Goal: Information Seeking & Learning: Learn about a topic

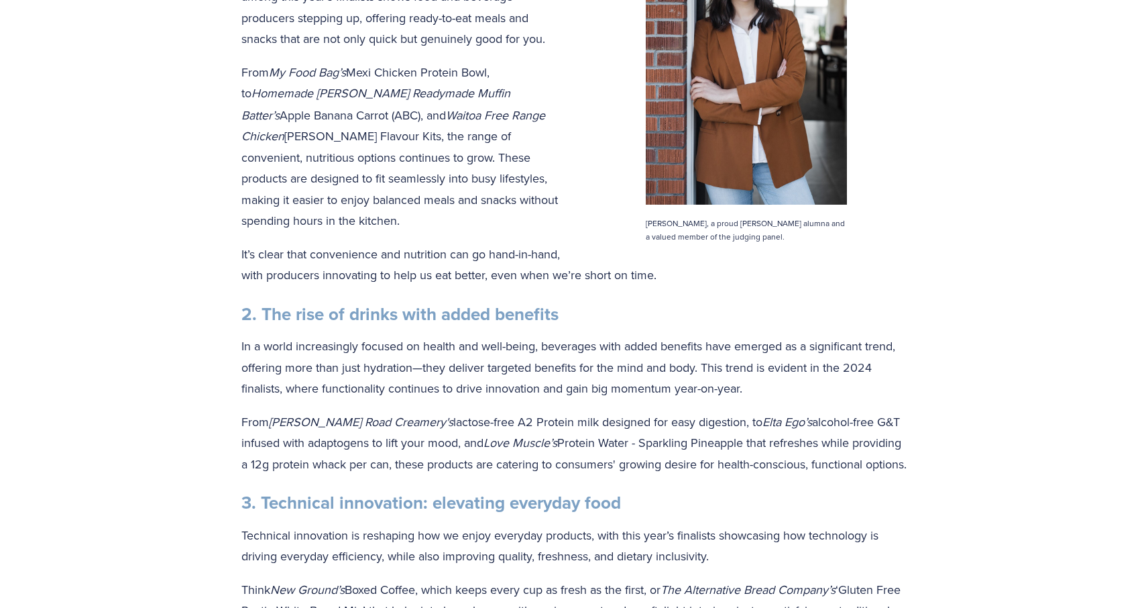
scroll to position [647, 0]
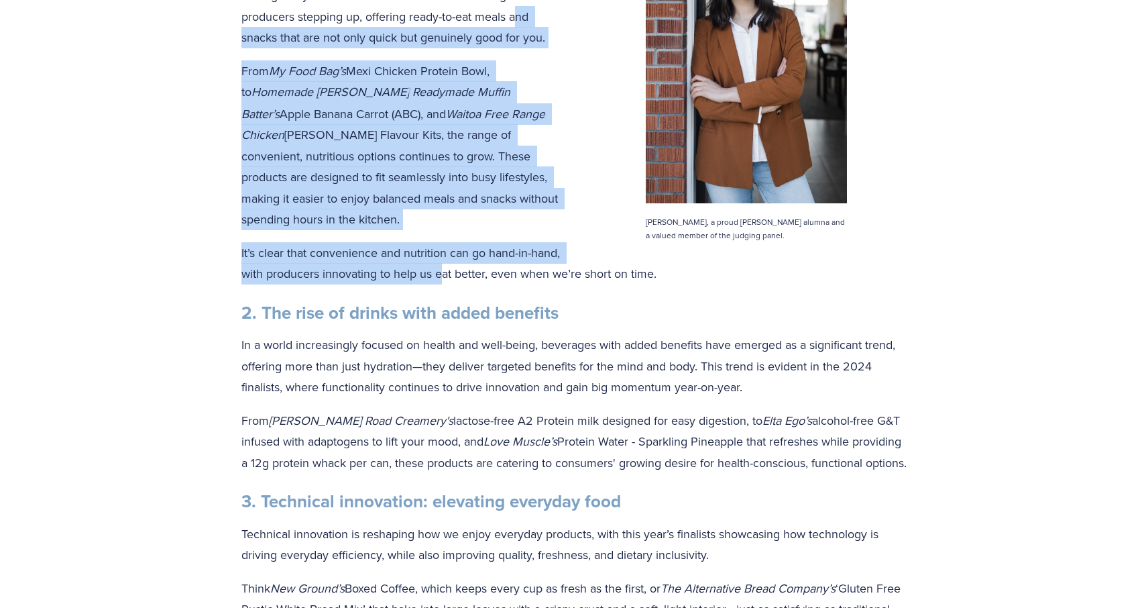
drag, startPoint x: 518, startPoint y: 10, endPoint x: 476, endPoint y: 294, distance: 287.5
click at [476, 290] on div "Convenience meets nutrition As life gets busier, many of us are as time-poor as…" at bounding box center [573, 478] width 665 height 1137
click at [474, 209] on p "From My Food Bag’s Mexi Chicken Protein Bowl, to Homemade [PERSON_NAME] Readyma…" at bounding box center [573, 145] width 665 height 170
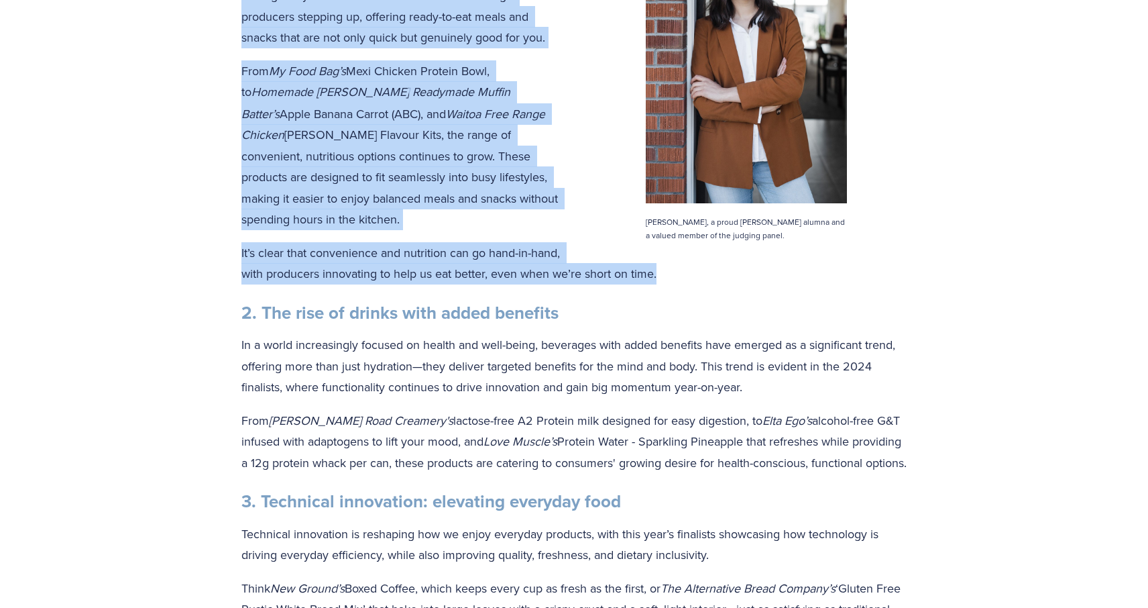
drag, startPoint x: 468, startPoint y: 271, endPoint x: 497, endPoint y: 13, distance: 259.2
click at [485, 0] on html "Home Awards 2025 2024 2023 2022" at bounding box center [574, 599] width 1148 height 2493
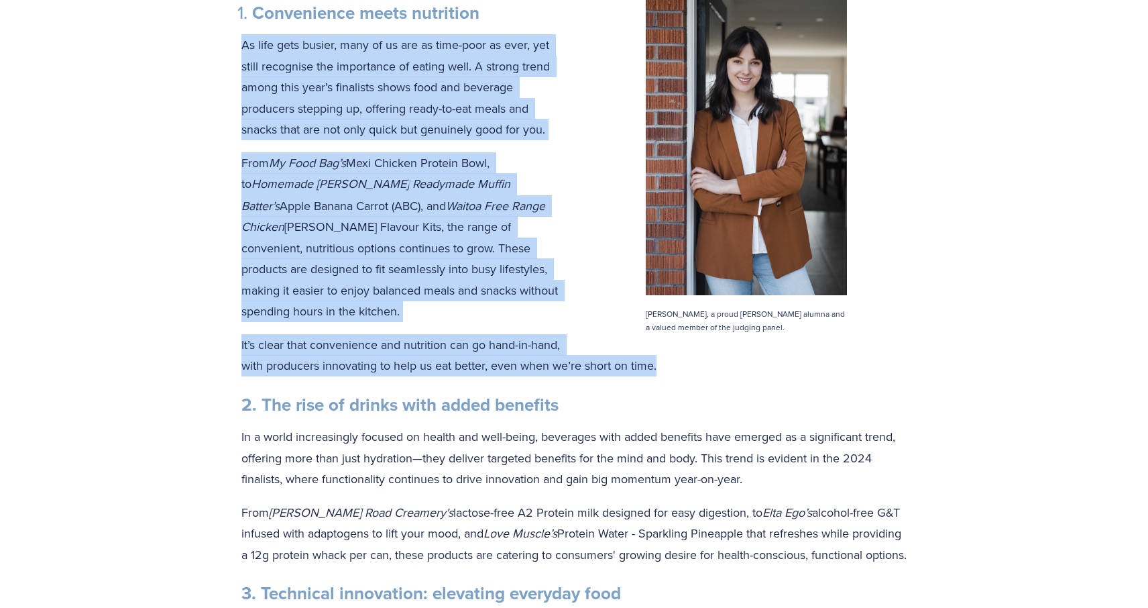
click at [496, 197] on em "Waitoa Free Range Chicken" at bounding box center [394, 216] width 307 height 38
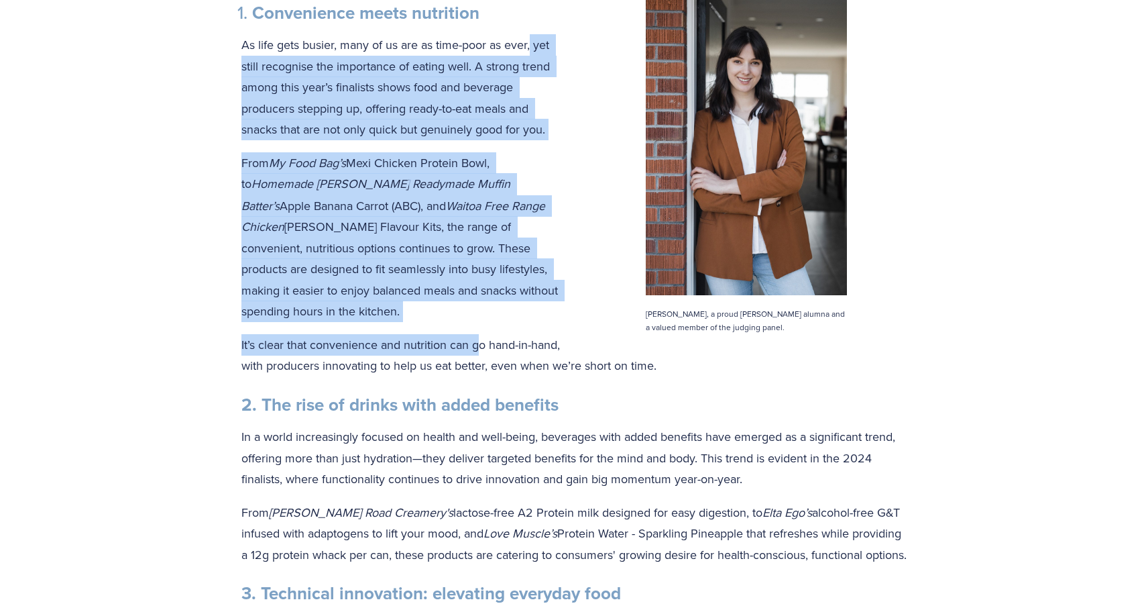
drag, startPoint x: 530, startPoint y: 42, endPoint x: 482, endPoint y: 345, distance: 307.0
click at [481, 345] on div "Convenience meets nutrition As life gets busier, many of us are as time-poor as…" at bounding box center [573, 570] width 665 height 1137
click at [482, 345] on p "It’s clear that convenience and nutrition can go hand-in-hand, with producers i…" at bounding box center [573, 355] width 665 height 42
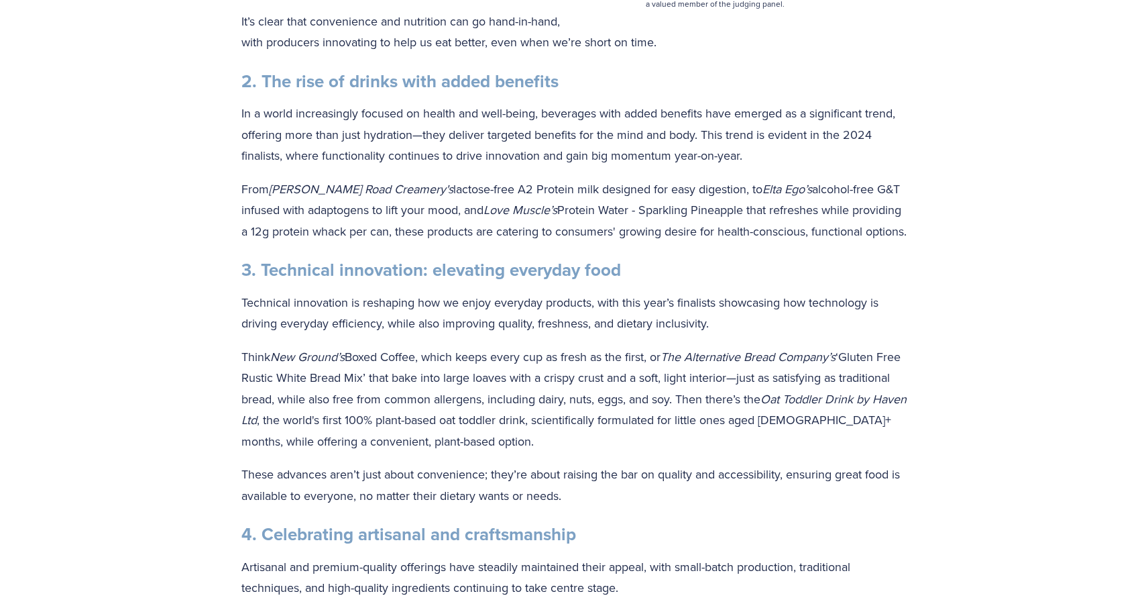
scroll to position [834, 0]
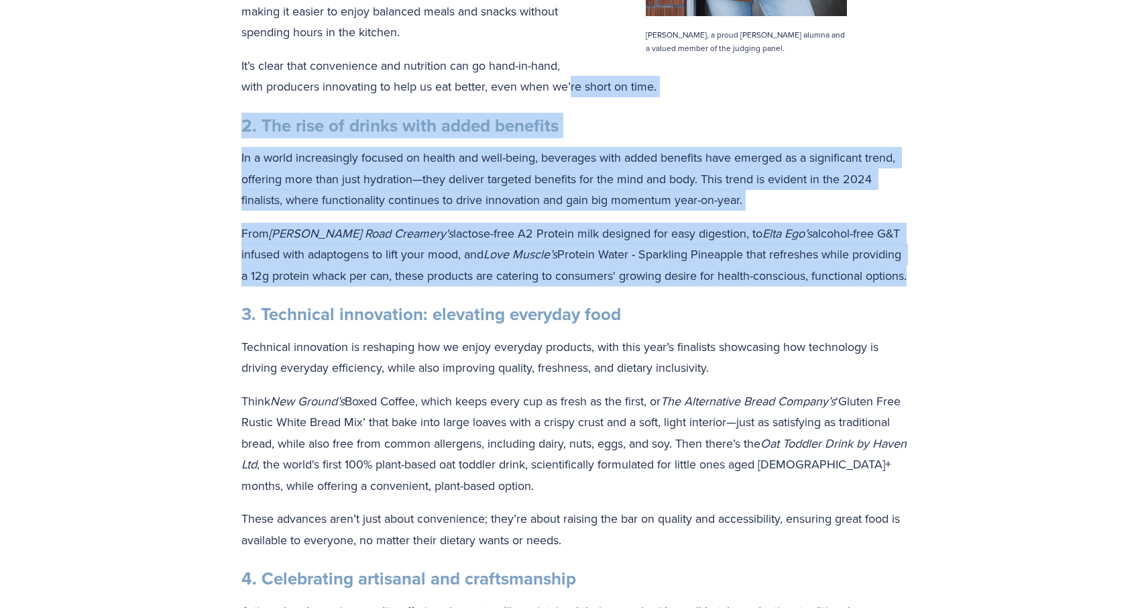
drag, startPoint x: 604, startPoint y: 91, endPoint x: 579, endPoint y: 298, distance: 209.3
click at [579, 294] on div "Convenience meets nutrition As life gets busier, many of us are as time-poor as…" at bounding box center [573, 291] width 665 height 1137
click at [579, 300] on div "Convenience meets nutrition As life gets busier, many of us are as time-poor as…" at bounding box center [573, 291] width 665 height 1137
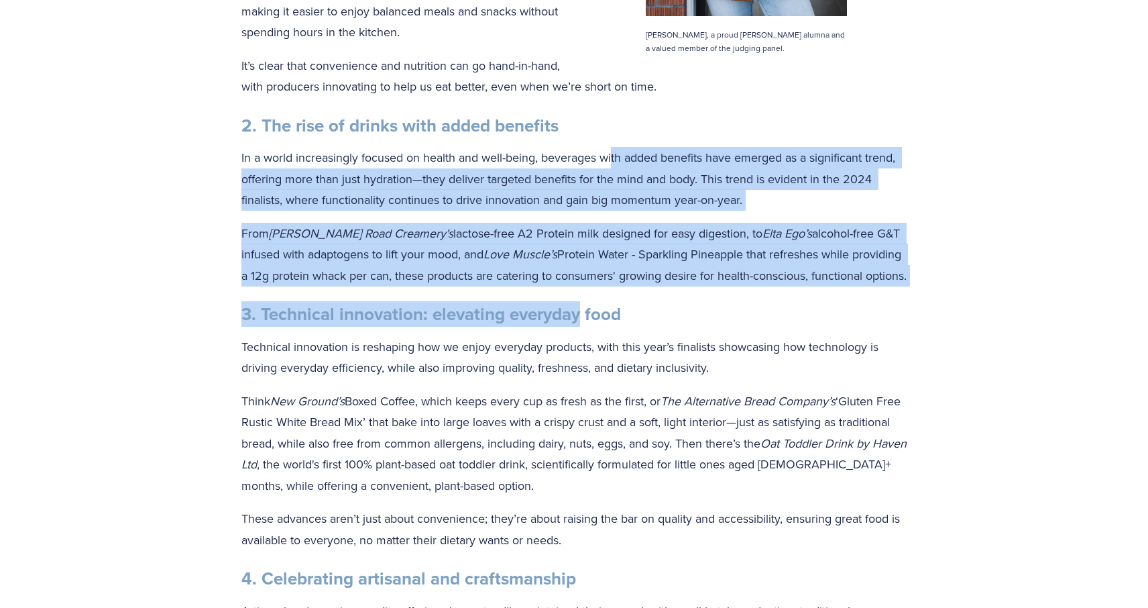
drag, startPoint x: 577, startPoint y: 302, endPoint x: 632, endPoint y: 161, distance: 151.8
click at [622, 152] on div "Convenience meets nutrition As life gets busier, many of us are as time-poor as…" at bounding box center [573, 291] width 665 height 1137
click at [632, 161] on p "In a world increasingly focused on health and well-being, beverages with added …" at bounding box center [573, 179] width 665 height 64
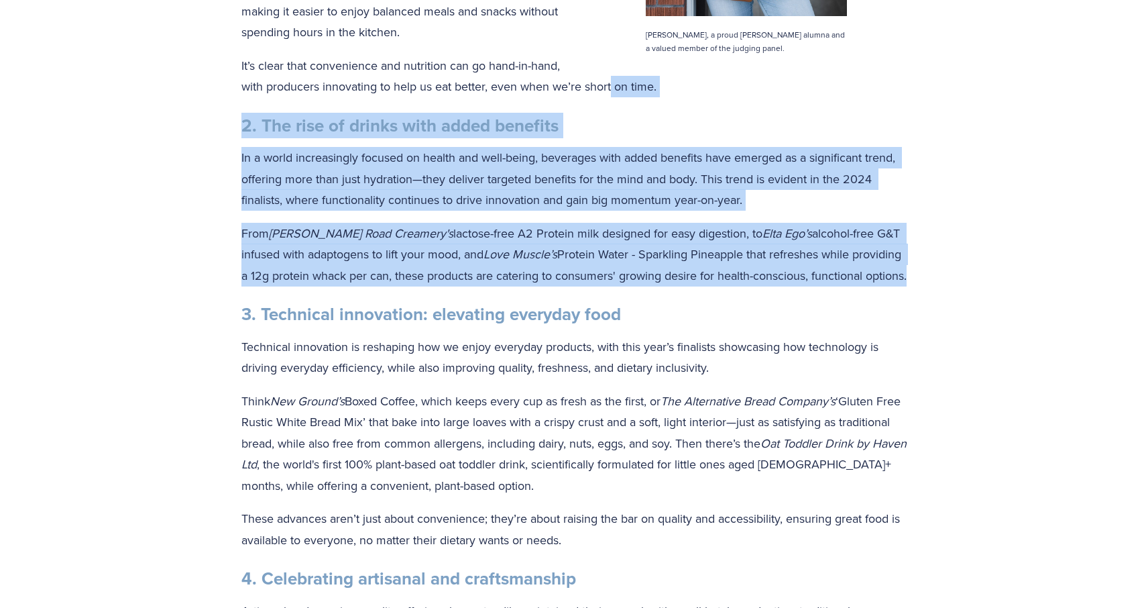
drag, startPoint x: 644, startPoint y: 89, endPoint x: 574, endPoint y: 300, distance: 223.1
click at [574, 300] on div "Convenience meets nutrition As life gets busier, many of us are as time-poor as…" at bounding box center [573, 291] width 665 height 1137
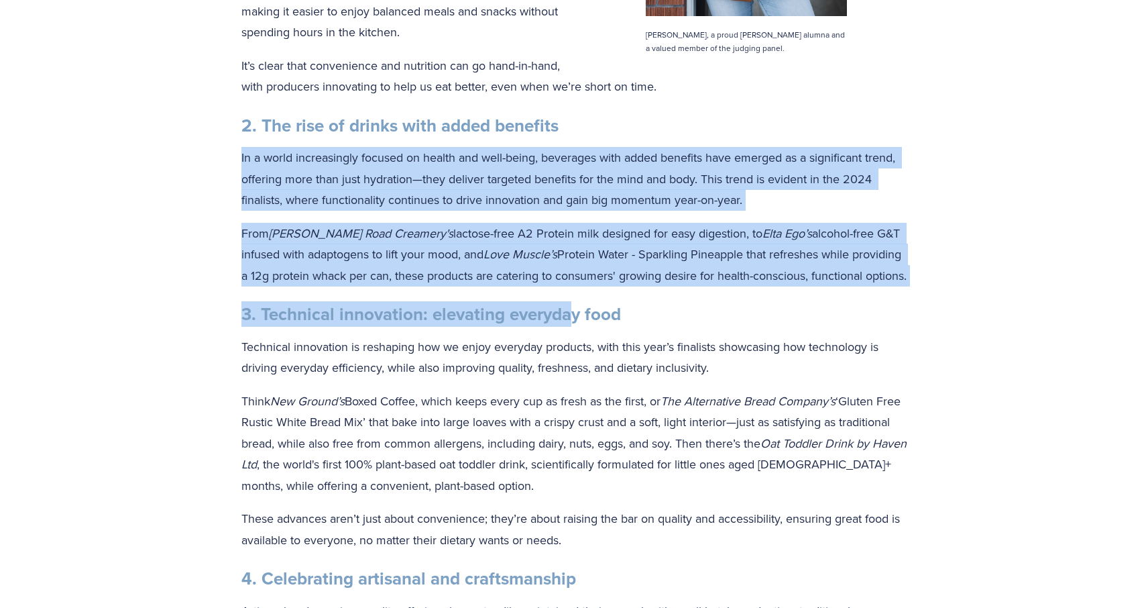
drag, startPoint x: 566, startPoint y: 317, endPoint x: 619, endPoint y: 121, distance: 202.2
click at [616, 117] on div "Convenience meets nutrition As life gets busier, many of us are as time-poor as…" at bounding box center [573, 291] width 665 height 1137
click at [623, 164] on p "In a world increasingly focused on health and well-being, beverages with added …" at bounding box center [573, 179] width 665 height 64
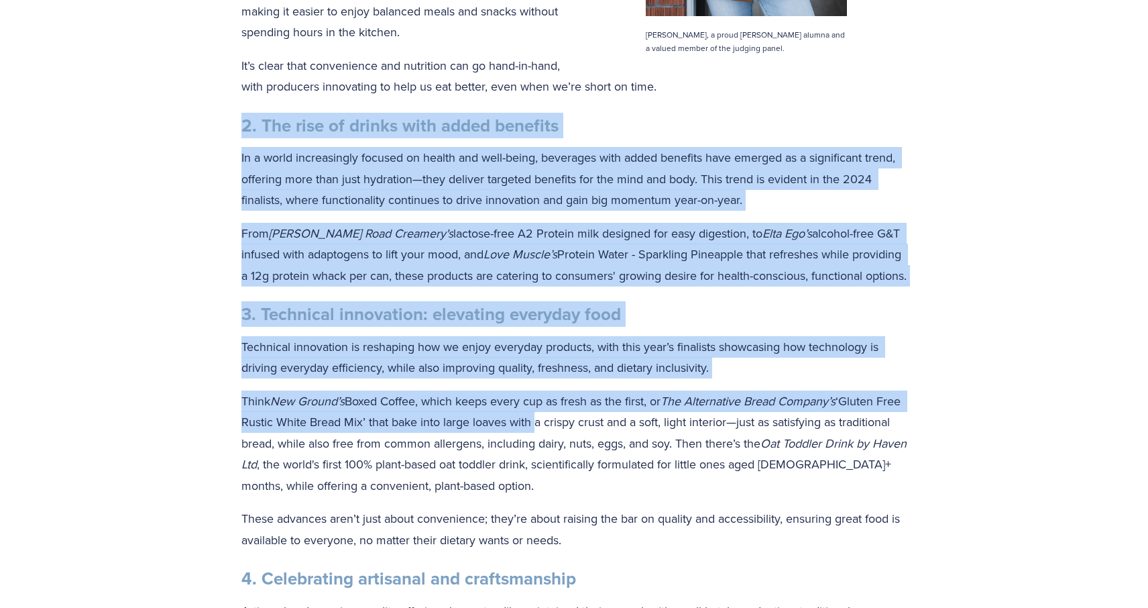
drag, startPoint x: 630, startPoint y: 111, endPoint x: 561, endPoint y: 445, distance: 341.1
click at [561, 437] on div "Convenience meets nutrition As life gets busier, many of us are as time-poor as…" at bounding box center [573, 291] width 665 height 1137
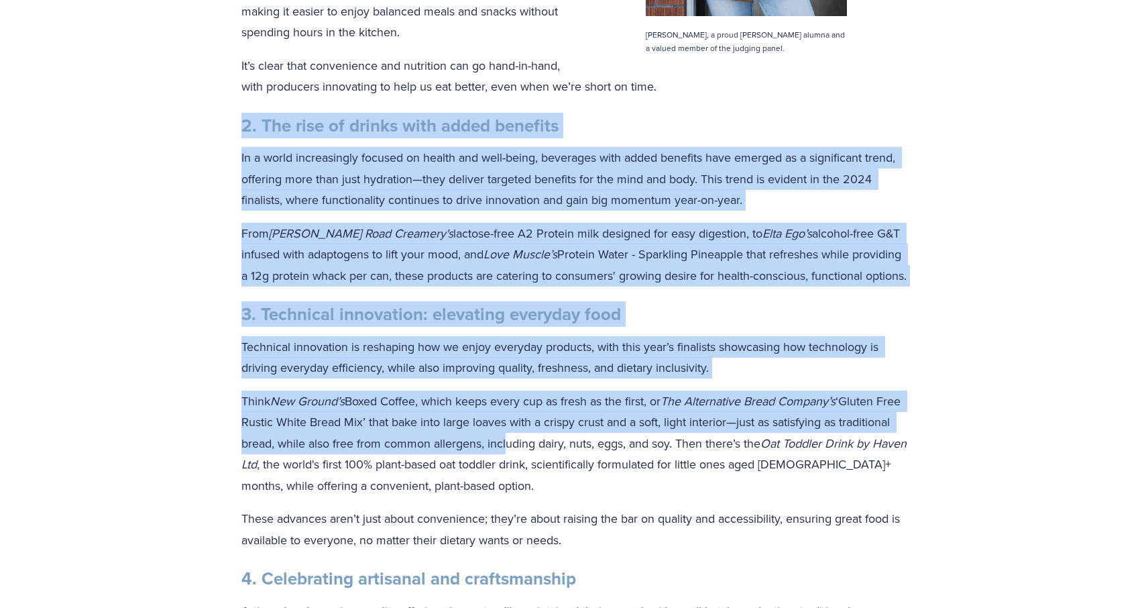
click at [561, 447] on p "Think New Ground’s Boxed Coffee, which keeps every cup as fresh as the first, o…" at bounding box center [573, 443] width 665 height 106
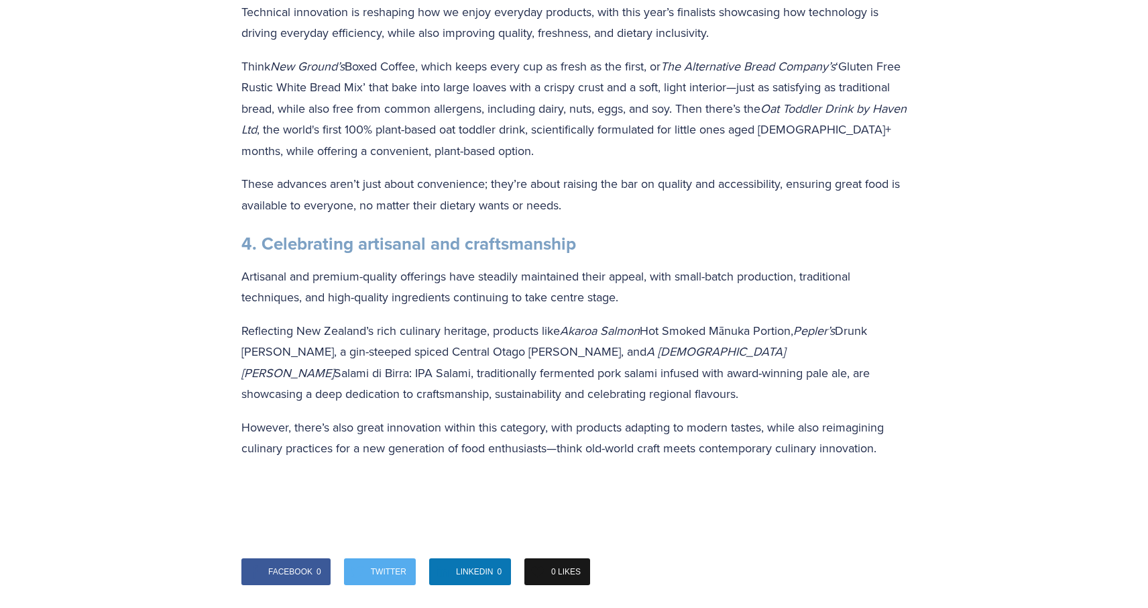
scroll to position [1218, 0]
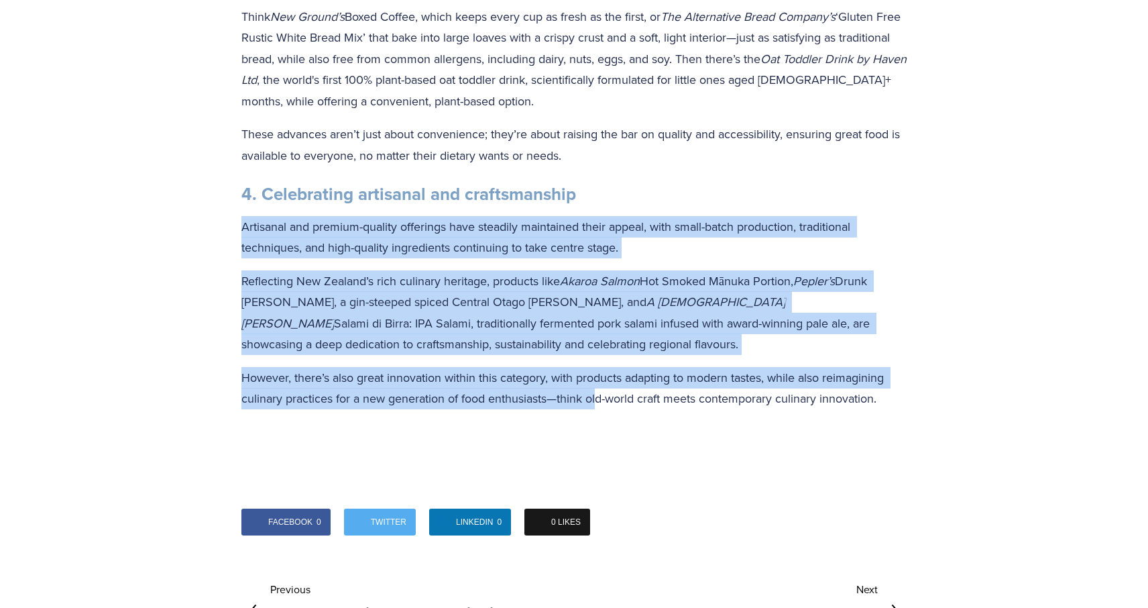
drag, startPoint x: 644, startPoint y: 209, endPoint x: 598, endPoint y: 398, distance: 194.7
click at [598, 398] on p "However, there’s also great innovation within this category, with products adap…" at bounding box center [573, 388] width 665 height 42
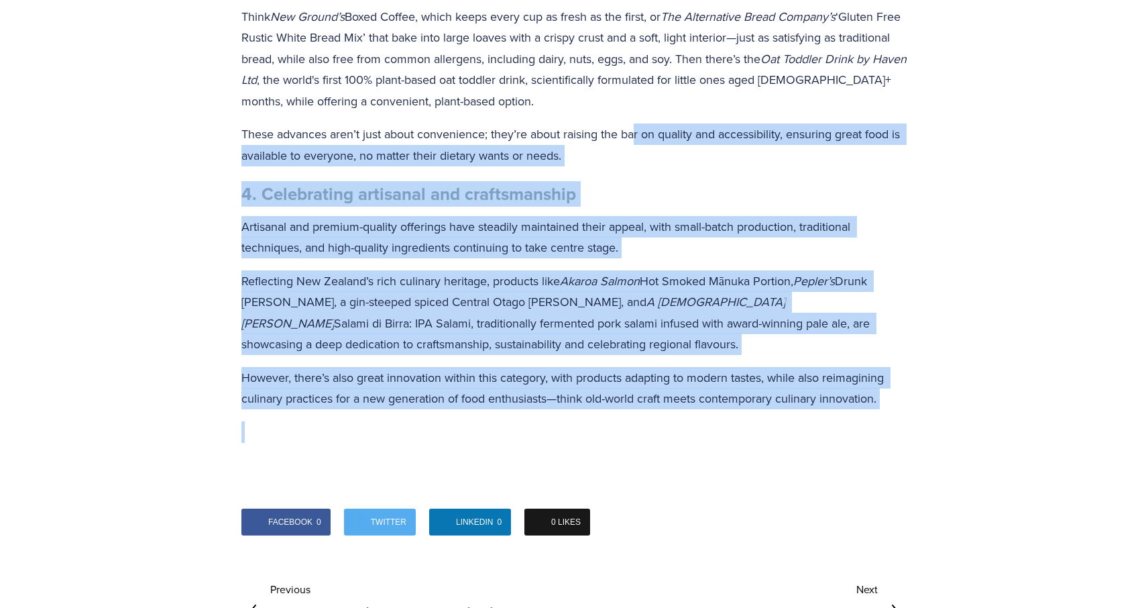
drag, startPoint x: 582, startPoint y: 406, endPoint x: 641, endPoint y: 135, distance: 278.1
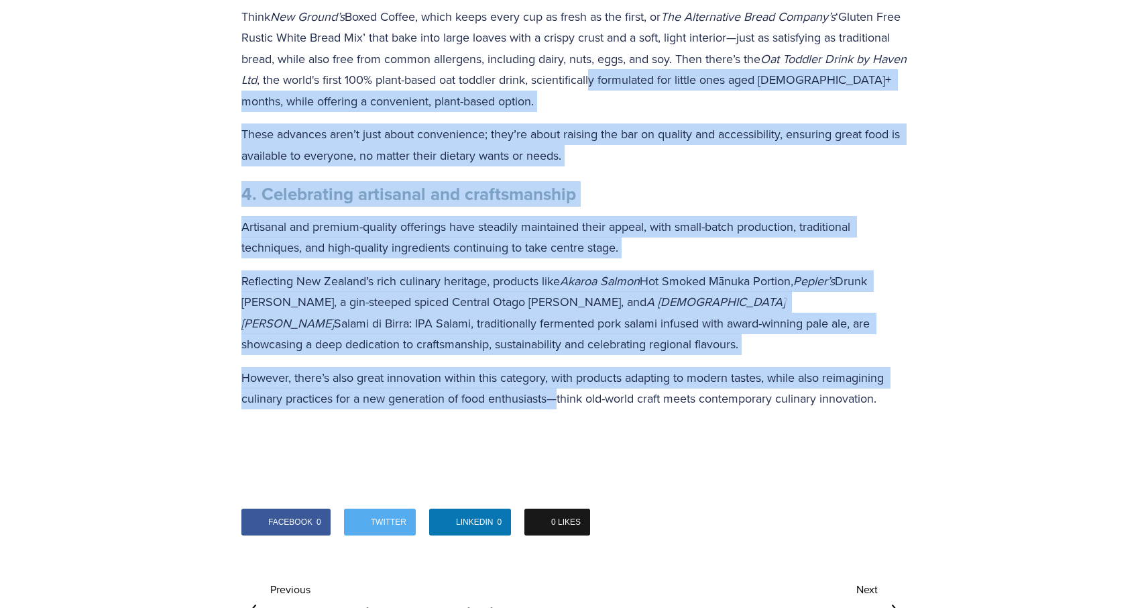
drag, startPoint x: 668, startPoint y: 93, endPoint x: 557, endPoint y: 406, distance: 331.6
click at [558, 405] on p "However, there’s also great innovation within this category, with products adap…" at bounding box center [573, 388] width 665 height 42
